Goal: Information Seeking & Learning: Learn about a topic

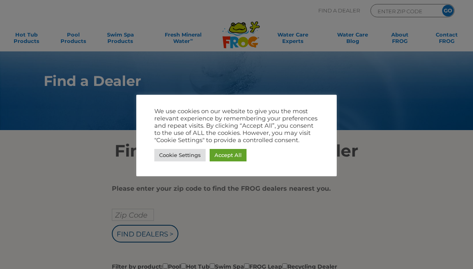
click at [235, 159] on link "Accept All" at bounding box center [228, 155] width 37 height 12
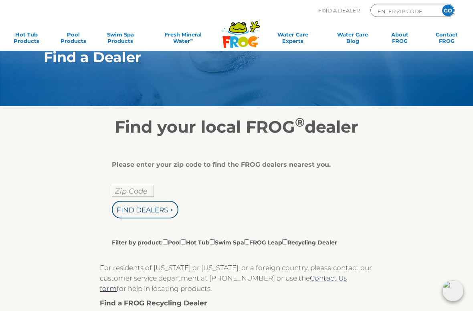
scroll to position [25, 0]
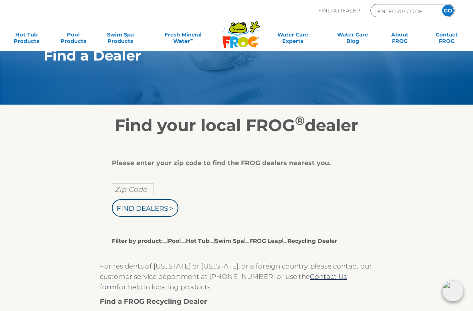
click at [140, 188] on input "Zip Code" at bounding box center [133, 189] width 42 height 12
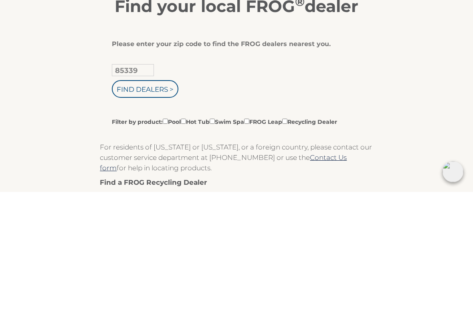
type input "85339"
click at [174, 200] on input "Find Dealers >" at bounding box center [145, 209] width 67 height 18
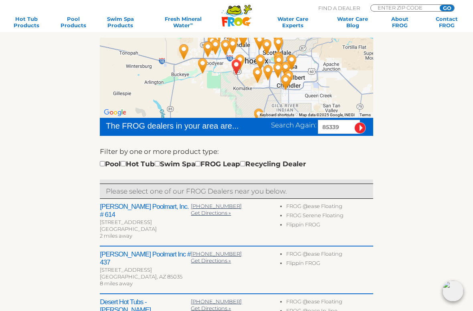
scroll to position [133, 0]
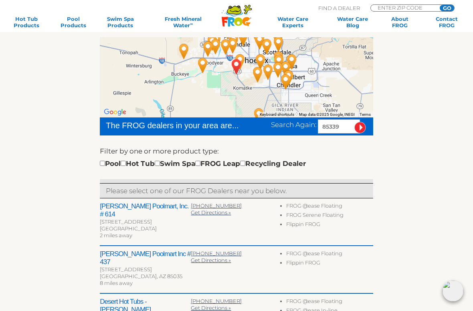
click at [126, 163] on input "checkbox" at bounding box center [123, 163] width 5 height 5
checkbox input "true"
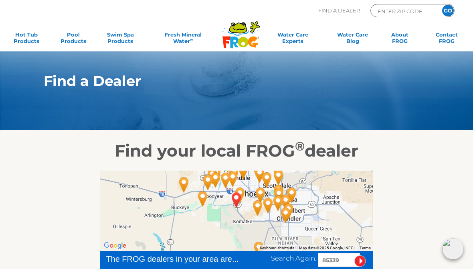
click at [243, 46] on icon at bounding box center [243, 42] width 10 height 10
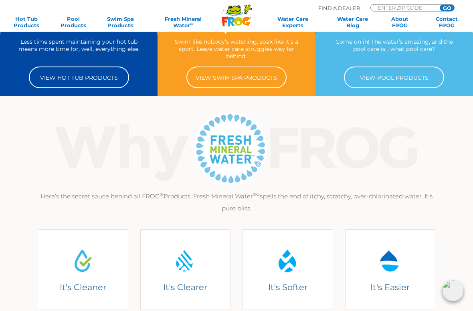
scroll to position [122, 0]
click at [63, 84] on link "View Hot Tub Products" at bounding box center [79, 78] width 100 height 22
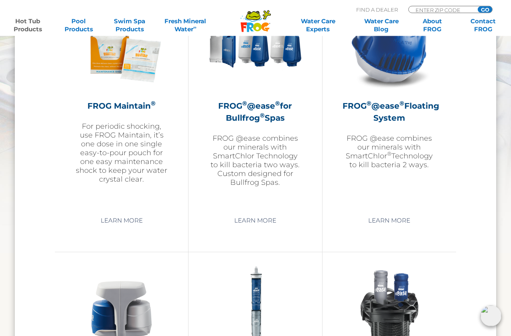
scroll to position [953, 0]
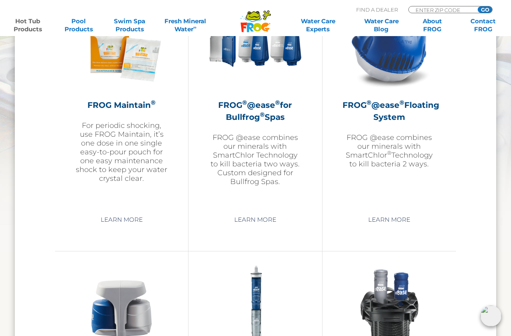
click at [408, 147] on p "FROG @ease combines our minerals with SmartChlor ® Technology to kill bacteria …" at bounding box center [388, 150] width 93 height 35
click at [411, 108] on h2 "FROG ® @ease ® Floating System" at bounding box center [388, 111] width 93 height 24
click at [403, 110] on h2 "FROG ® @ease ® Floating System" at bounding box center [388, 111] width 93 height 24
click at [400, 118] on h2 "FROG ® @ease ® Floating System" at bounding box center [388, 111] width 93 height 24
click at [397, 115] on h2 "FROG ® @ease ® Floating System" at bounding box center [388, 111] width 93 height 24
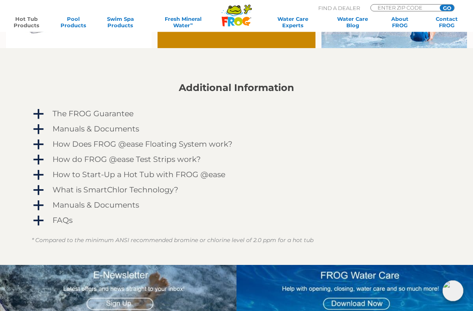
scroll to position [629, 0]
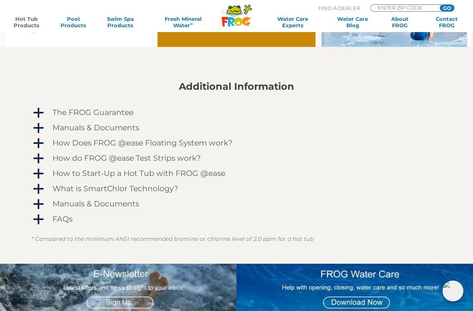
click at [44, 140] on link "a How Does FROG @ease Floating System work?" at bounding box center [237, 143] width 410 height 13
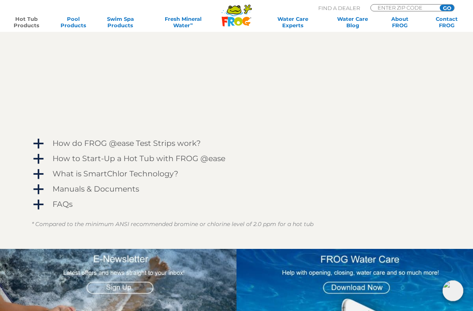
scroll to position [858, 0]
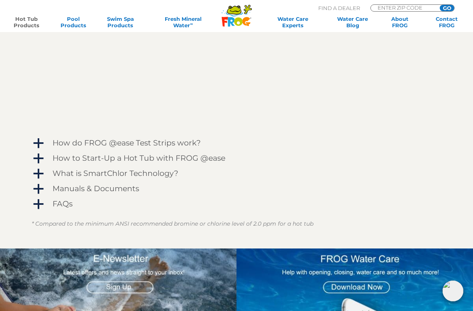
click at [41, 142] on span "a" at bounding box center [38, 143] width 12 height 12
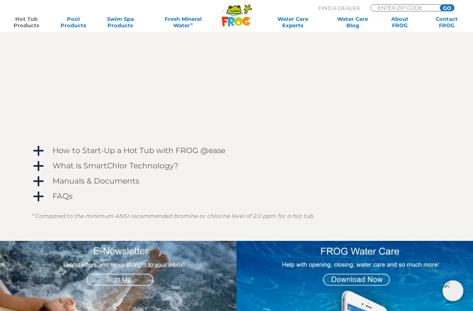
scroll to position [1068, 0]
click at [38, 168] on span "a" at bounding box center [38, 166] width 12 height 12
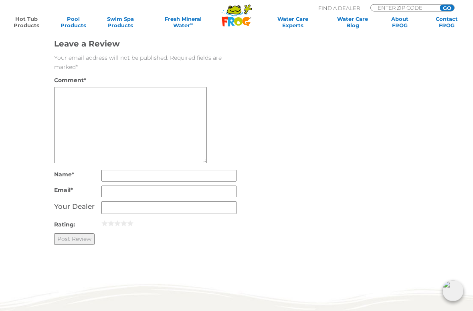
scroll to position [2279, 0]
click at [11, 0] on div ".st130{clip-path:url(#SVGID_2_);fill-rule:evenodd;clip-rule:evenodd;fill:#C3CC0…" at bounding box center [236, 16] width 457 height 33
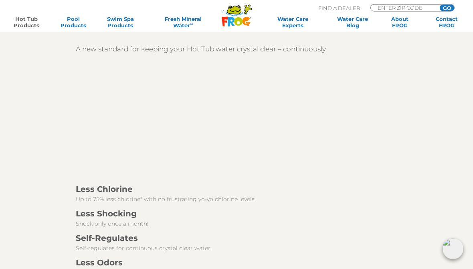
scroll to position [1207, 0]
